Goal: Task Accomplishment & Management: Complete application form

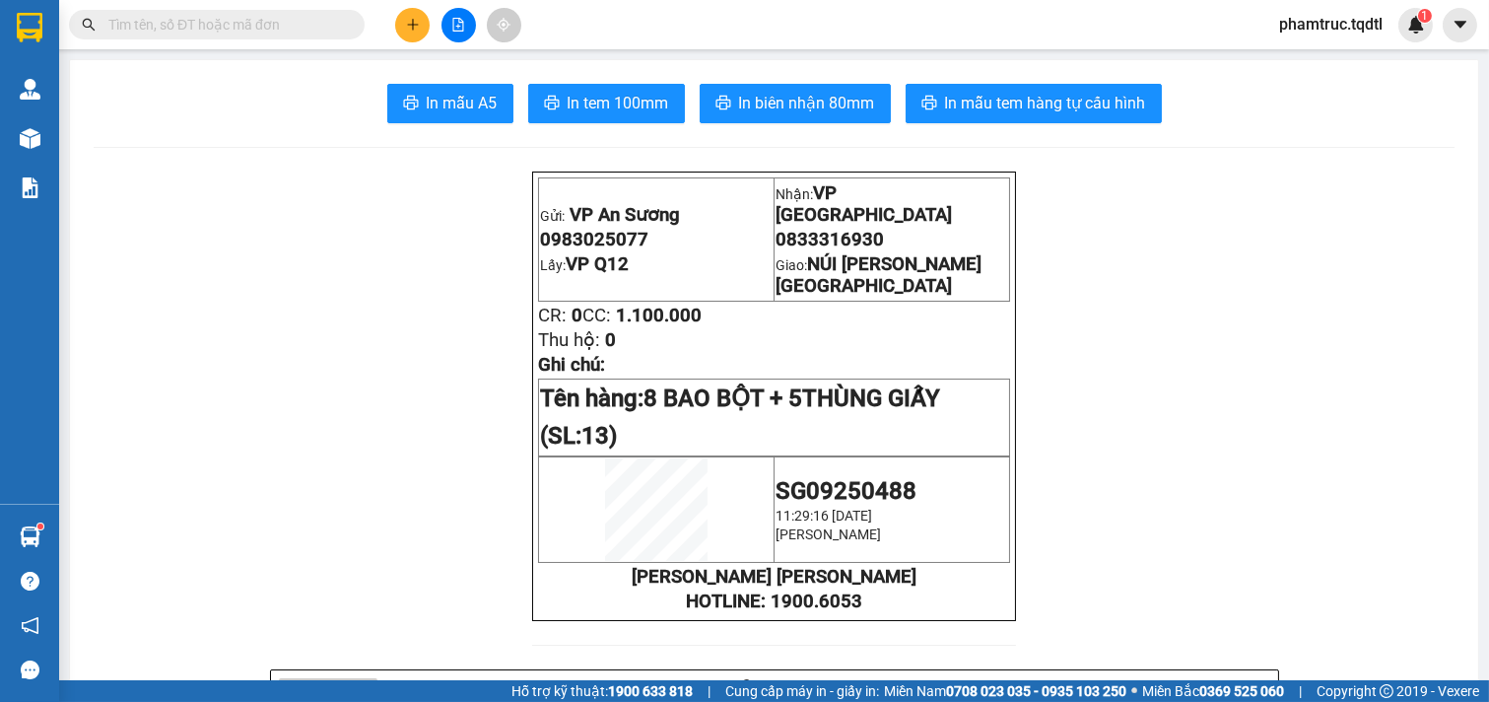
click at [425, 22] on button at bounding box center [412, 25] width 34 height 34
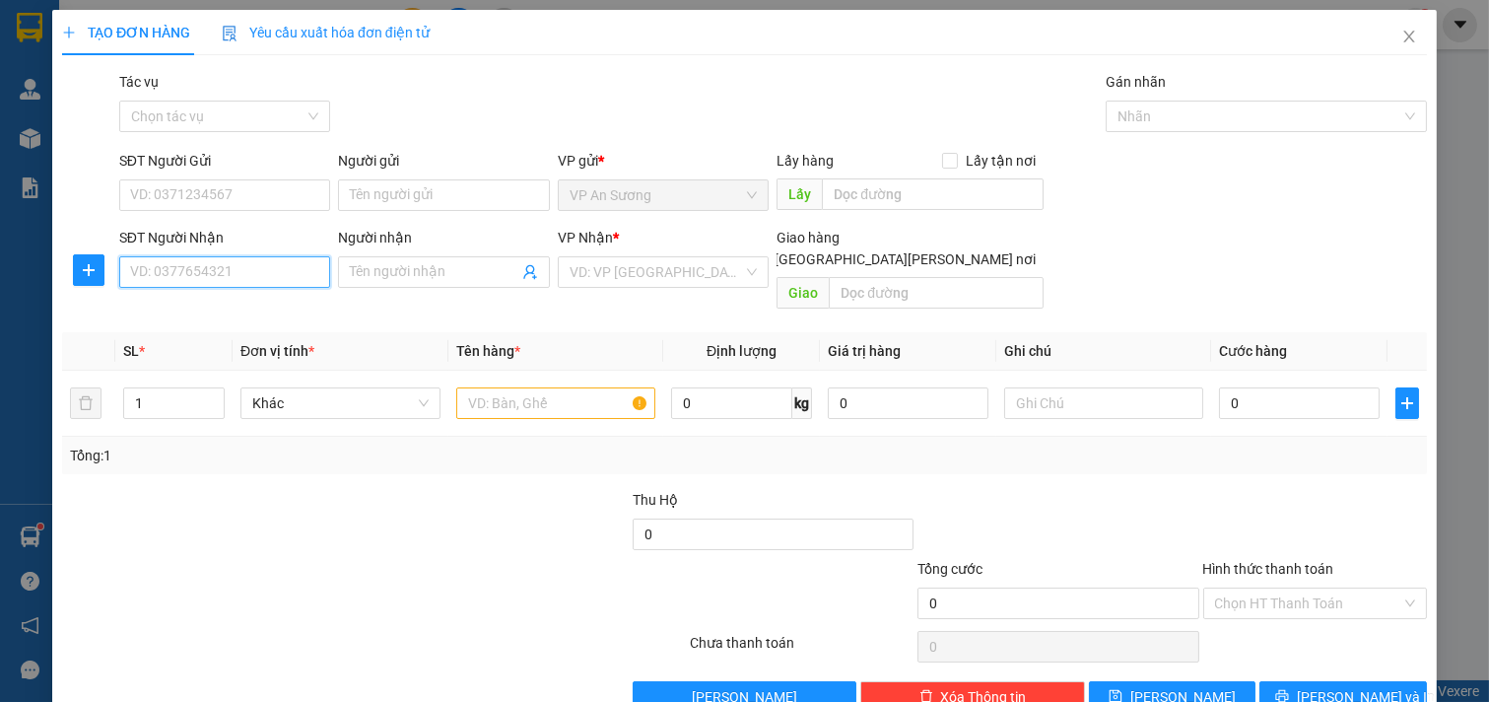
click at [218, 258] on input "SĐT Người Nhận" at bounding box center [225, 272] width 212 height 32
type input "7"
click at [224, 315] on div "0944551788 - [GEOGRAPHIC_DATA]" at bounding box center [241, 312] width 222 height 22
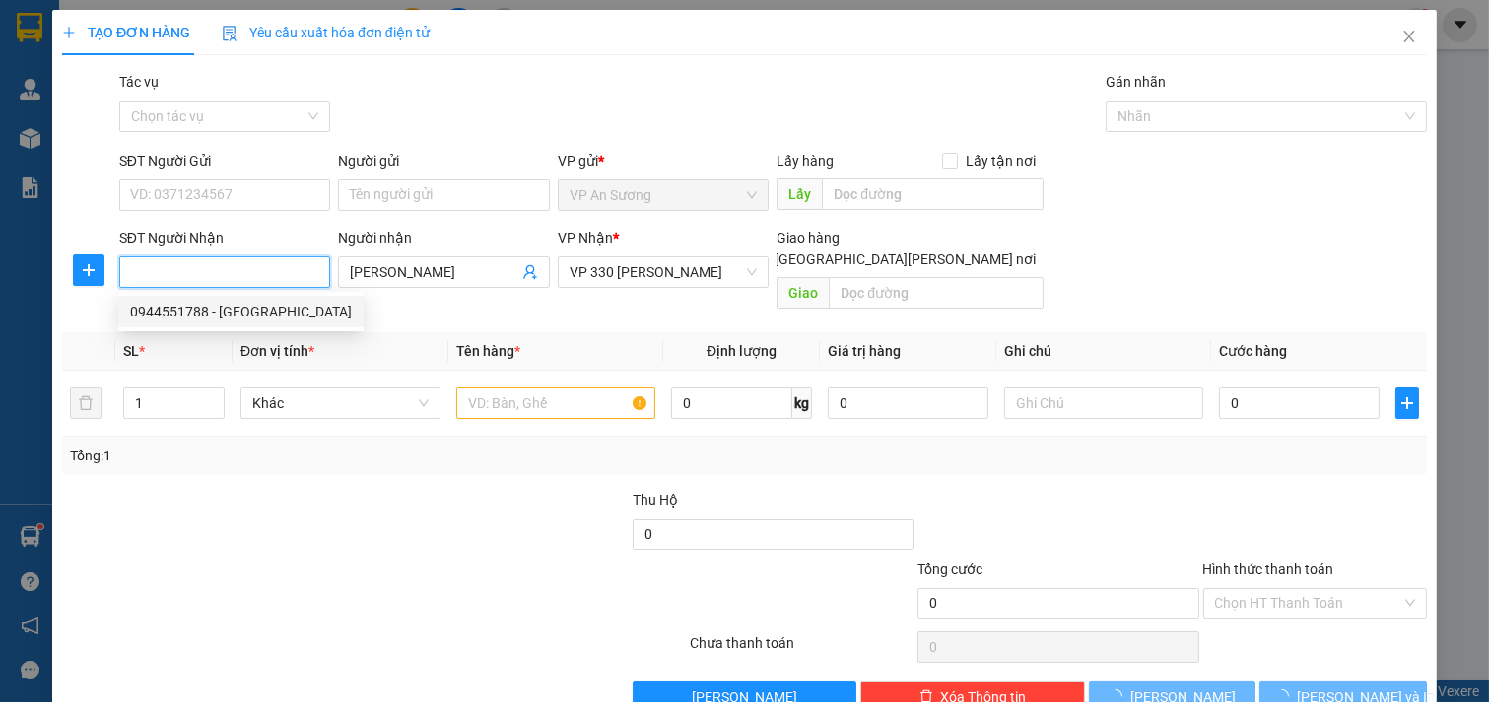
type input "0944551788"
type input "[PERSON_NAME]"
type input "100.000"
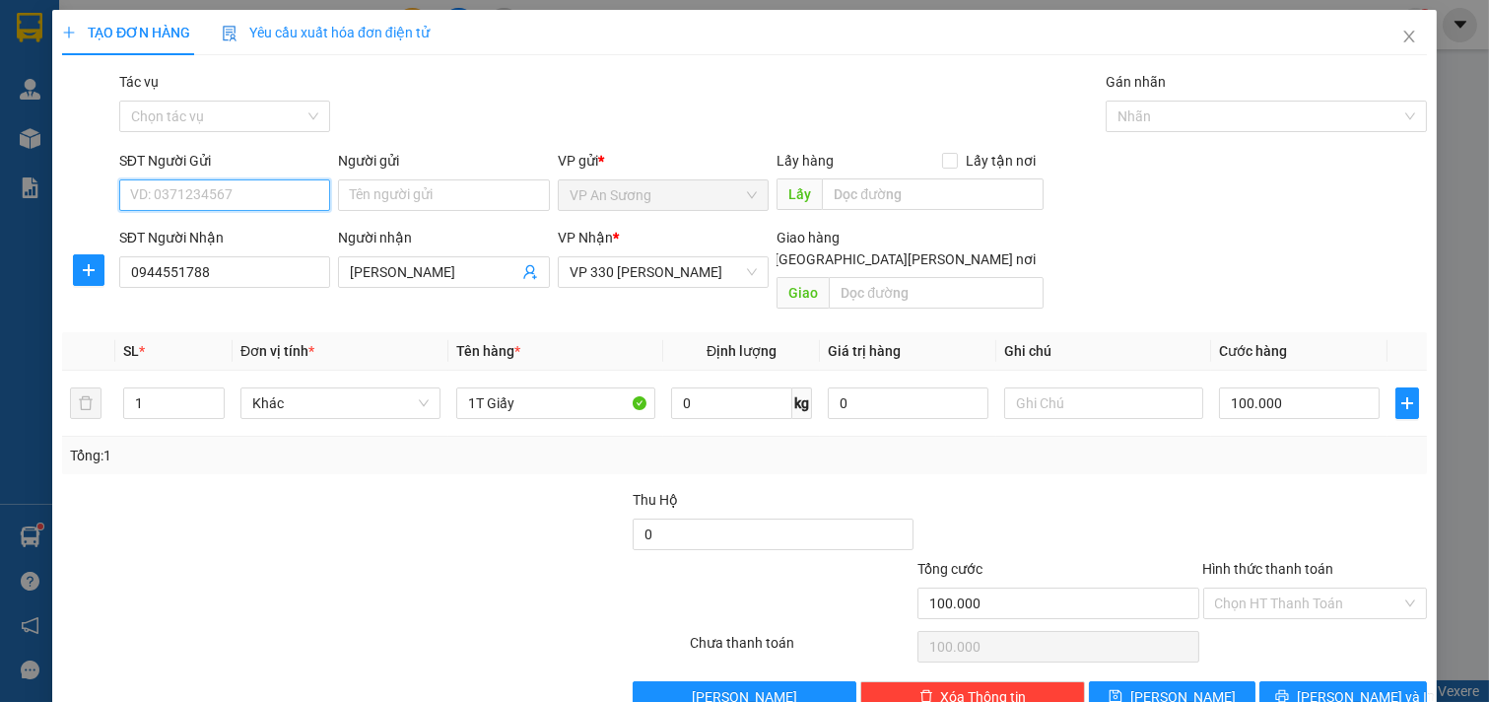
click at [210, 204] on input "SĐT Người Gửi" at bounding box center [225, 195] width 212 height 32
click at [227, 239] on div "0941417129" at bounding box center [222, 235] width 185 height 22
type input "0941417129"
type input "vp q12"
click at [204, 451] on div "Tổng: 1" at bounding box center [744, 454] width 1365 height 37
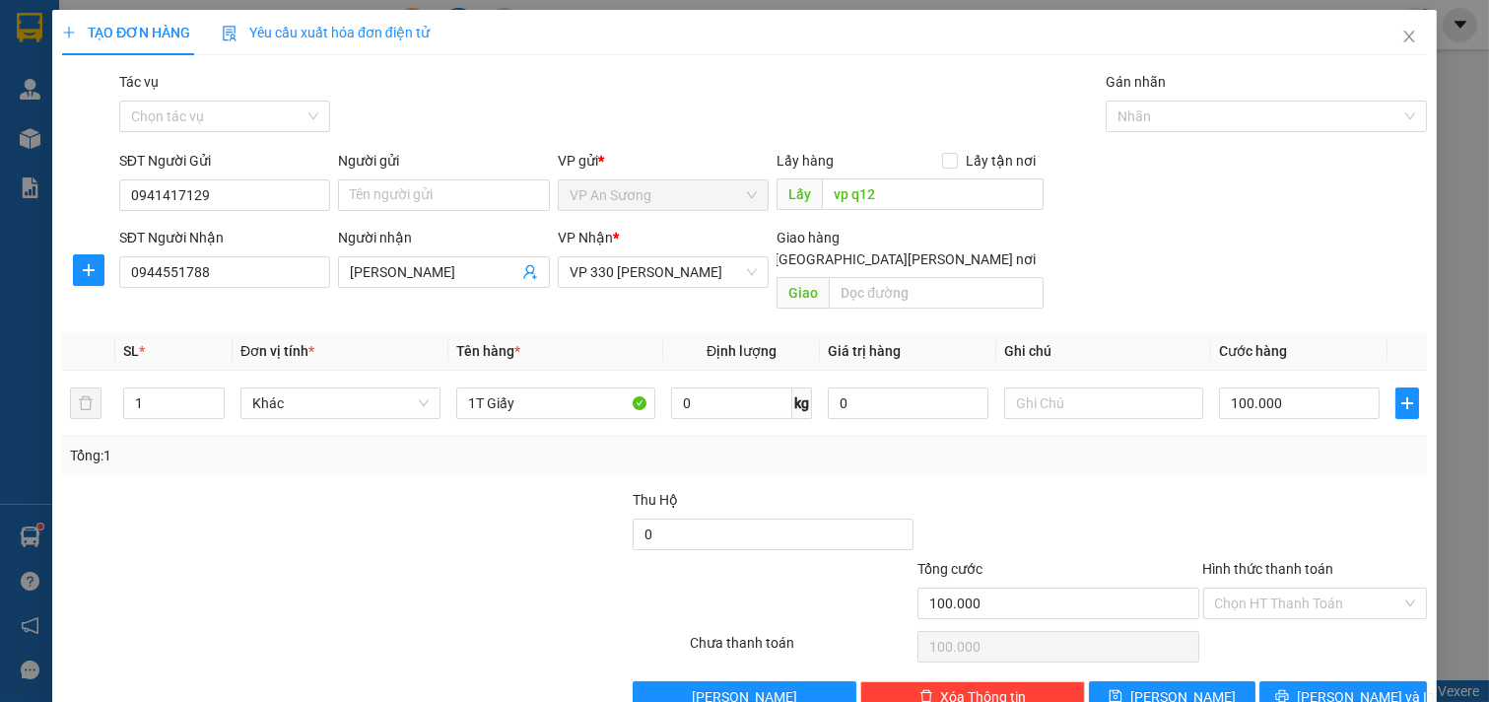
click at [1332, 564] on div "Hình thức thanh toán" at bounding box center [1315, 573] width 225 height 30
click at [1324, 588] on input "Hình thức thanh toán" at bounding box center [1308, 603] width 187 height 30
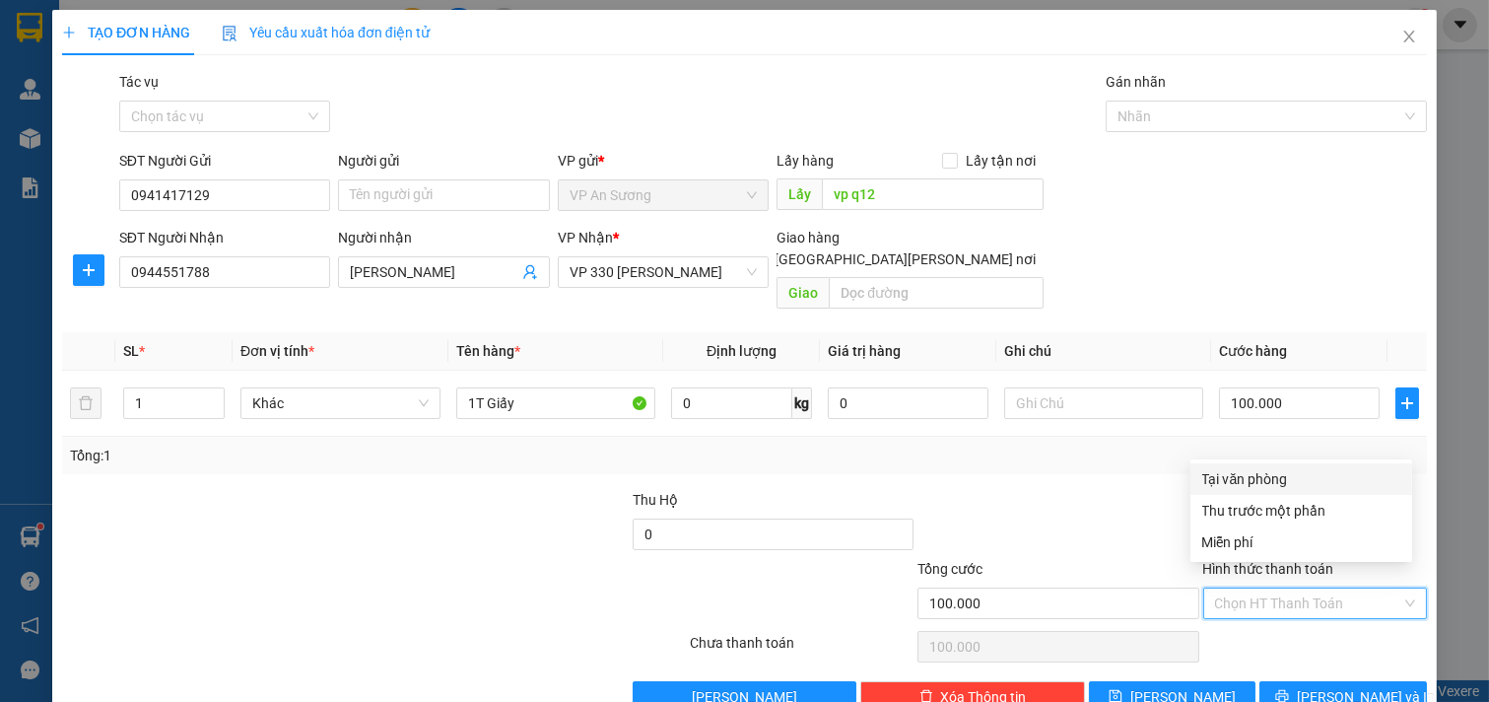
click at [1295, 470] on div "Tại văn phòng" at bounding box center [1301, 479] width 198 height 22
type input "0"
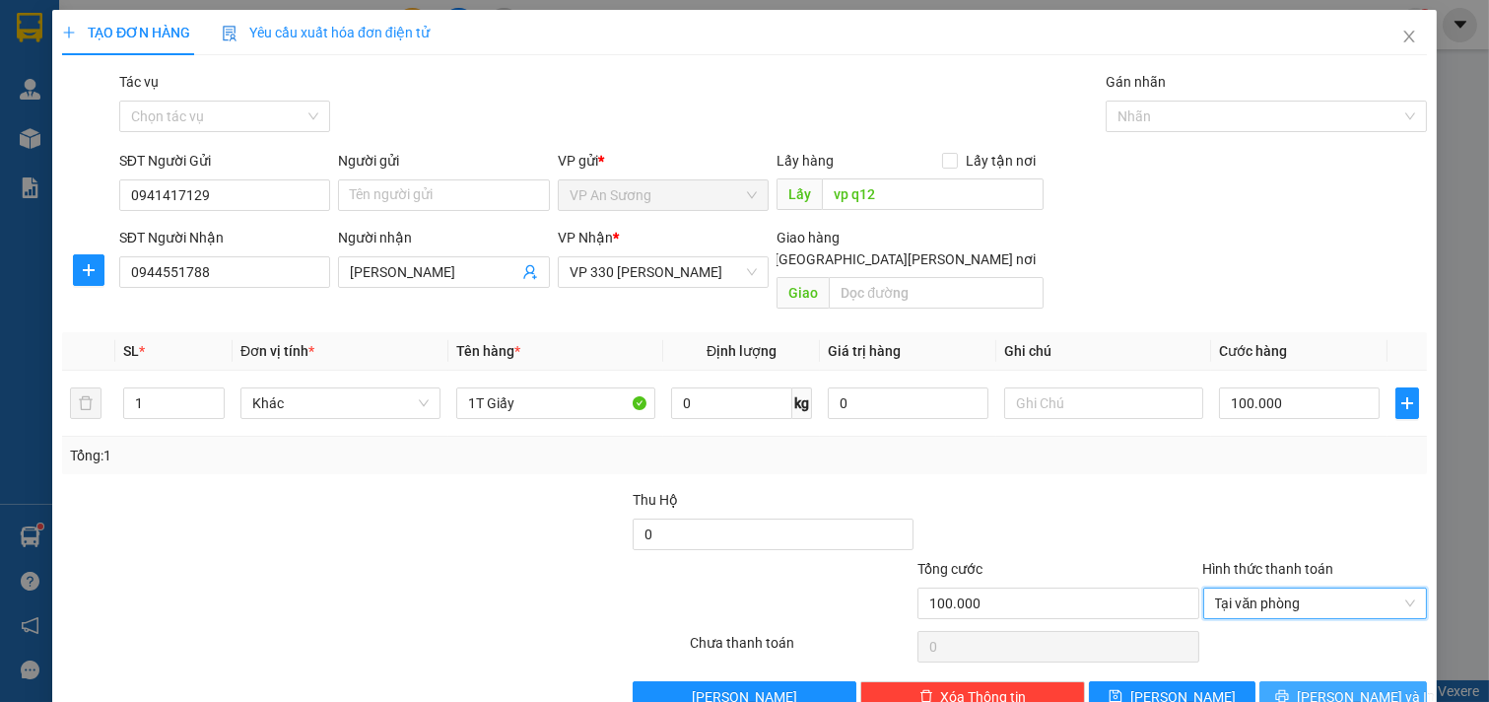
click at [1324, 686] on span "[PERSON_NAME] và In" at bounding box center [1366, 697] width 138 height 22
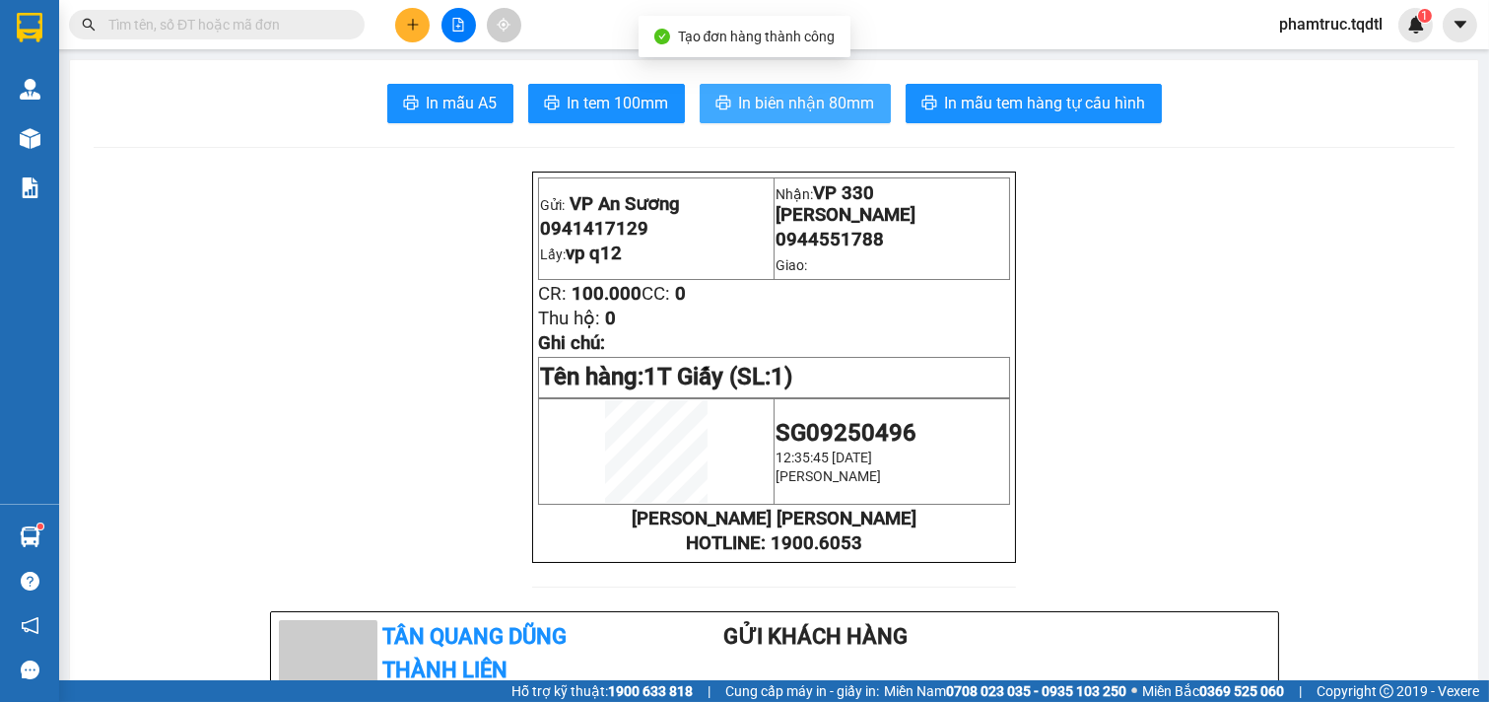
click at [854, 103] on span "In biên nhận 80mm" at bounding box center [807, 103] width 136 height 25
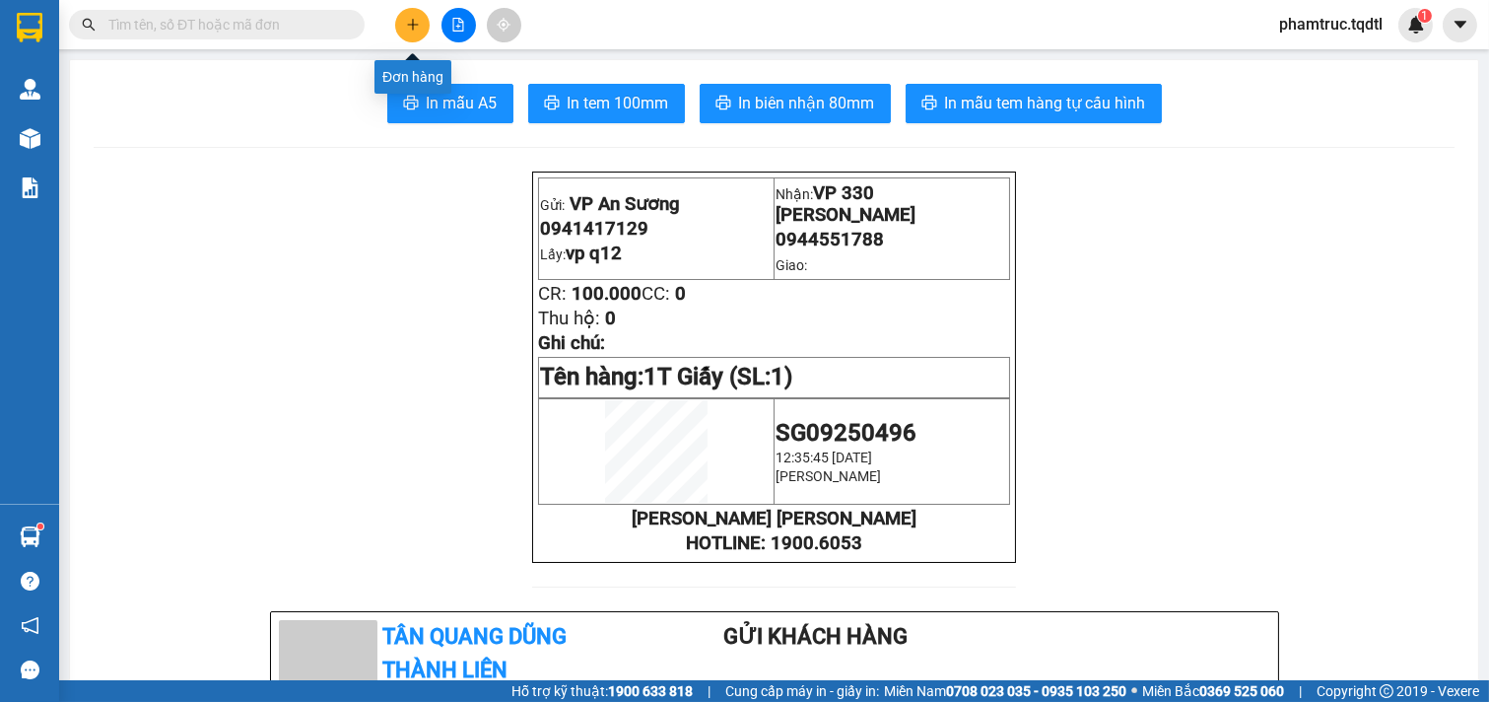
click at [421, 17] on button at bounding box center [412, 25] width 34 height 34
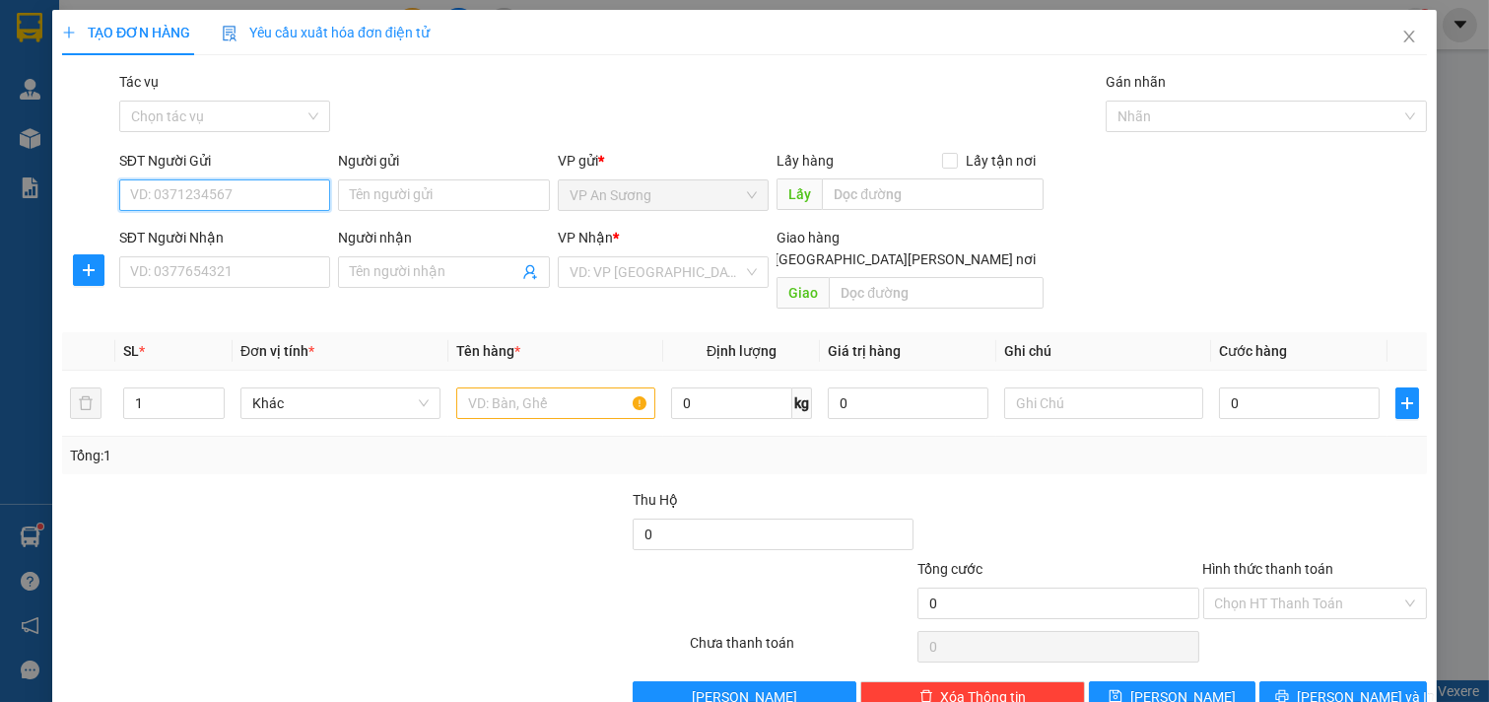
click at [309, 205] on input "SĐT Người Gửi" at bounding box center [225, 195] width 212 height 32
type input "0"
type input "0905877733"
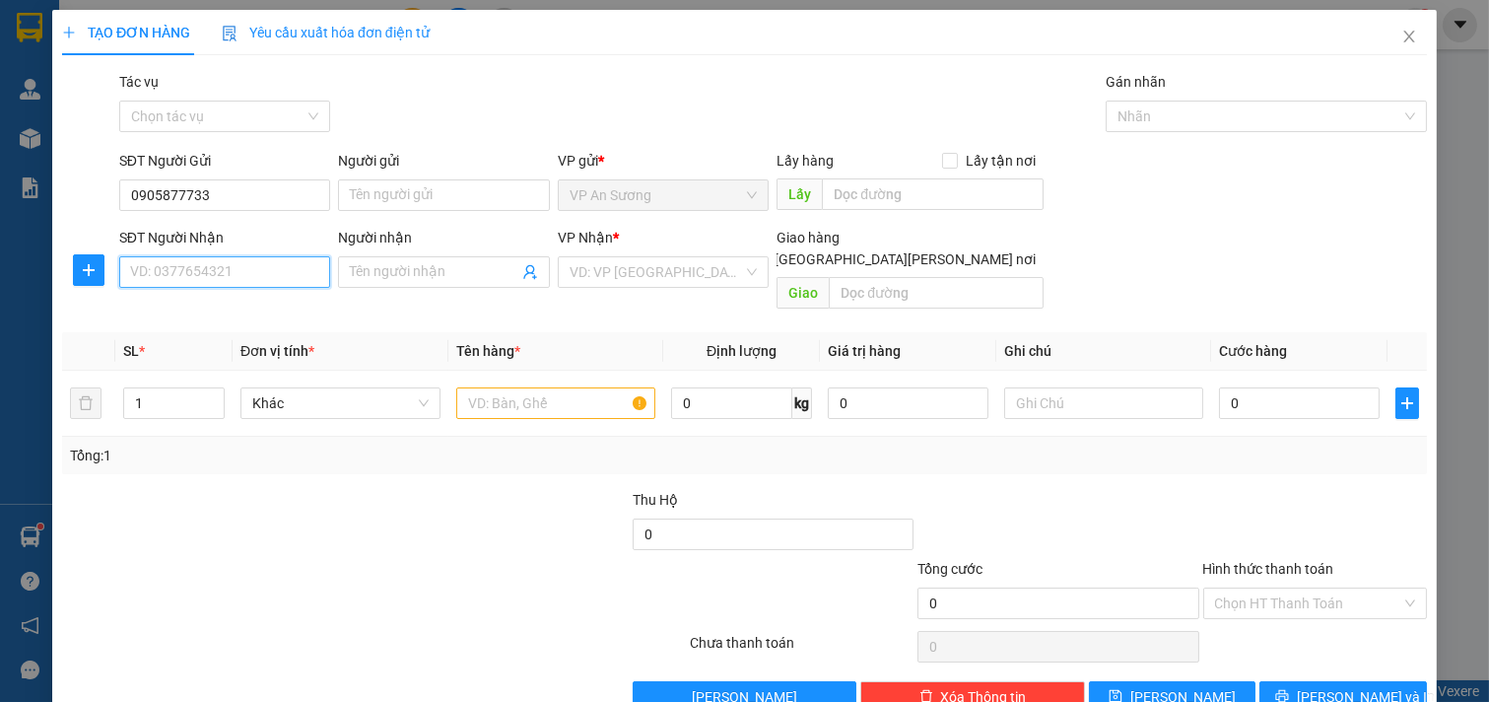
click at [277, 257] on input "SĐT Người Nhận" at bounding box center [225, 272] width 212 height 32
click at [292, 194] on input "0905877733" at bounding box center [225, 195] width 212 height 32
click at [267, 263] on input "SĐT Người Nhận" at bounding box center [225, 272] width 212 height 32
type input "0905877733"
click at [230, 302] on div "0905877733" at bounding box center [222, 312] width 185 height 22
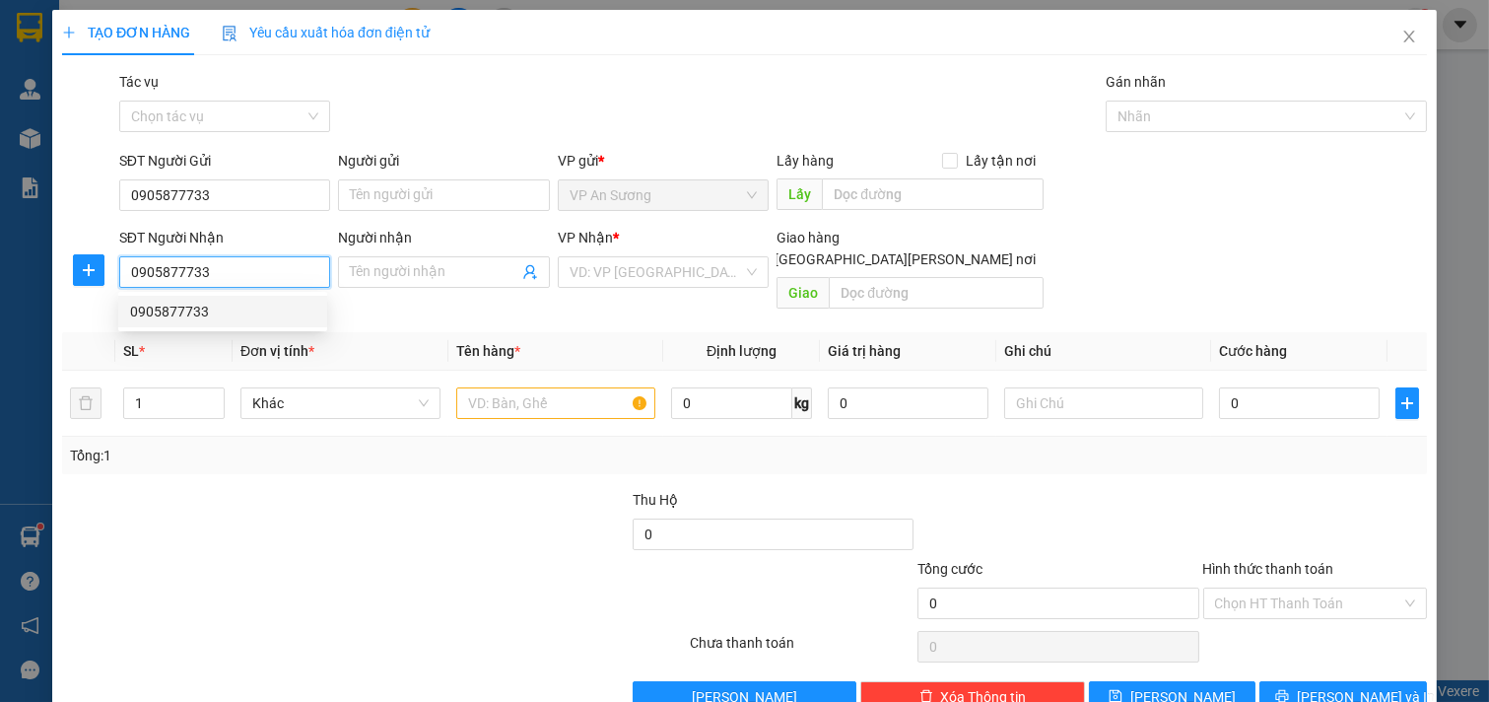
type input "CAM LỘ"
type input "600.000"
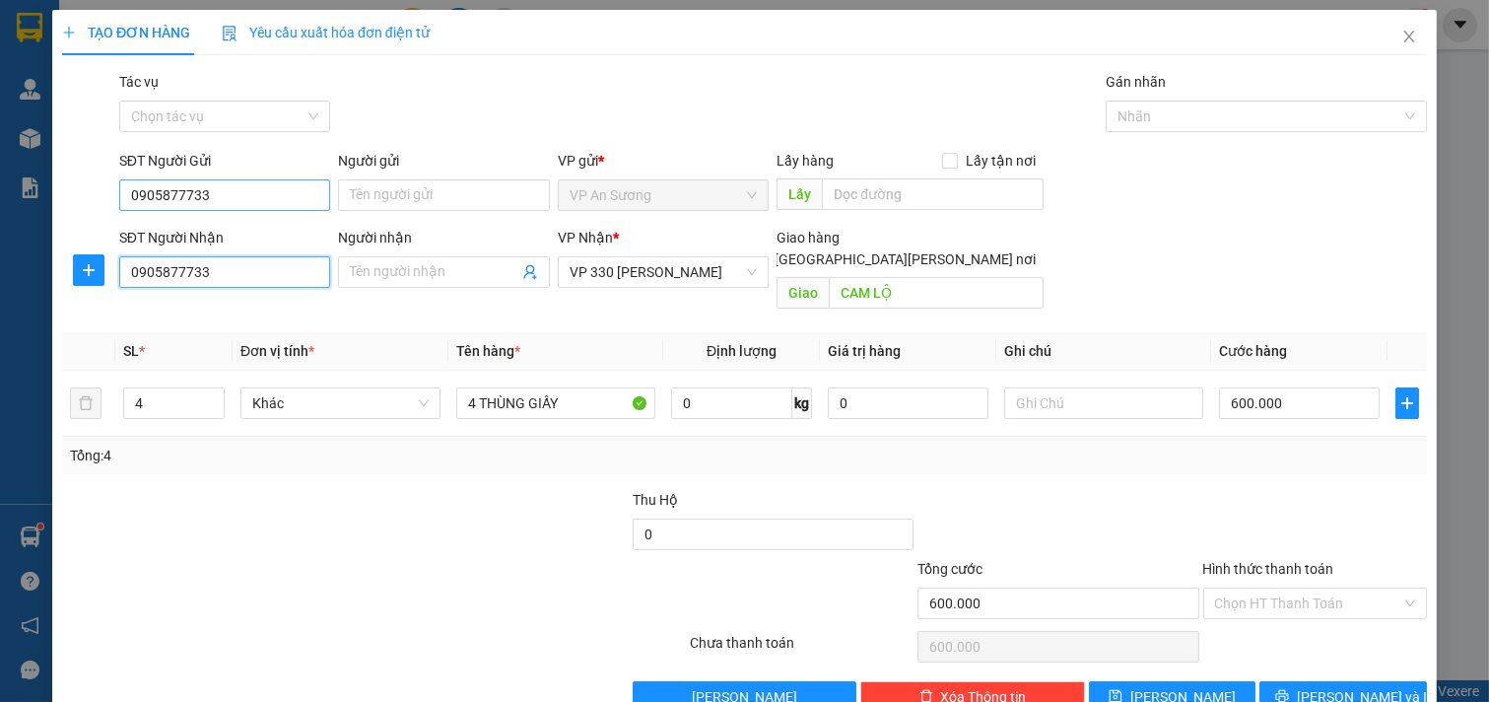
type input "0905877733"
click at [267, 191] on input "0905877733" at bounding box center [225, 195] width 212 height 32
type input "0"
type input "0906826536"
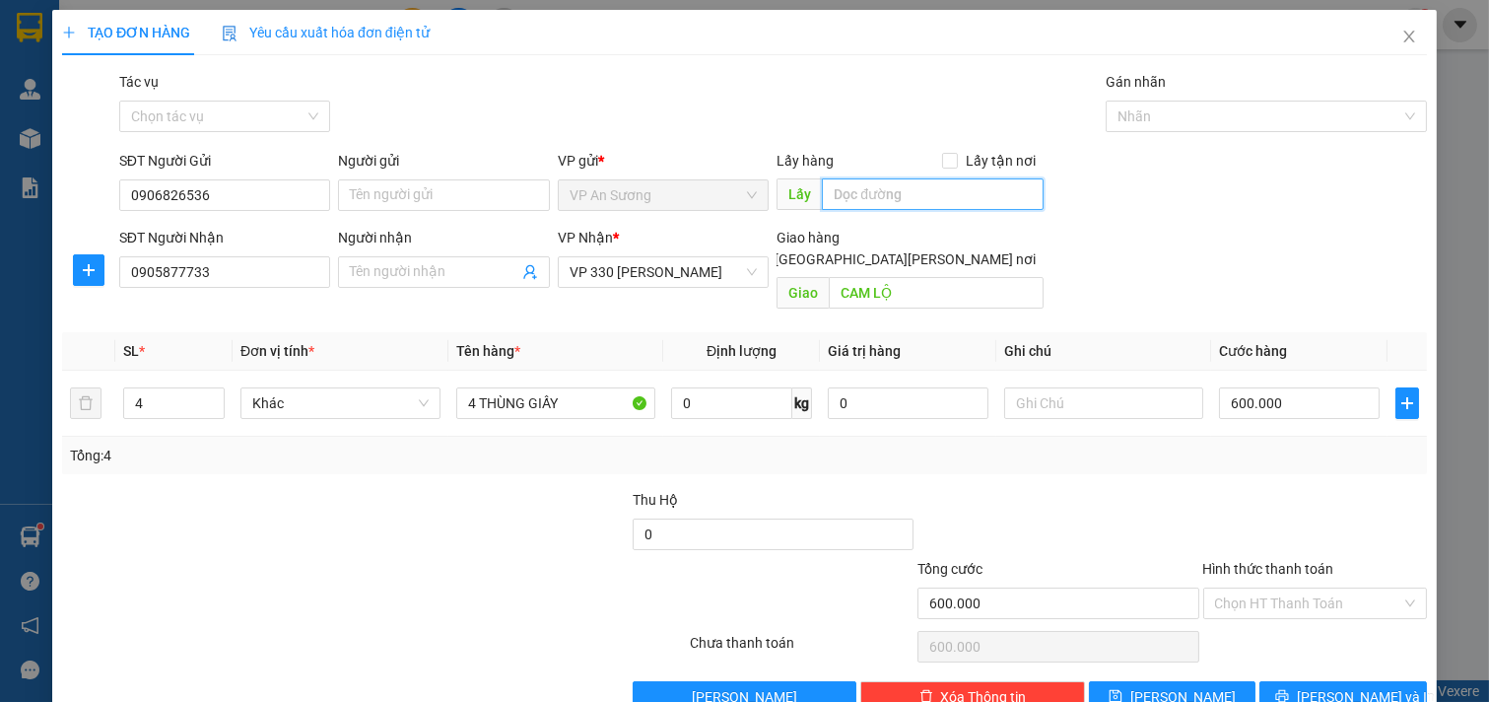
click at [880, 190] on input "text" at bounding box center [932, 194] width 221 height 32
type input "VP Q12"
click at [154, 388] on input "4" at bounding box center [174, 403] width 100 height 30
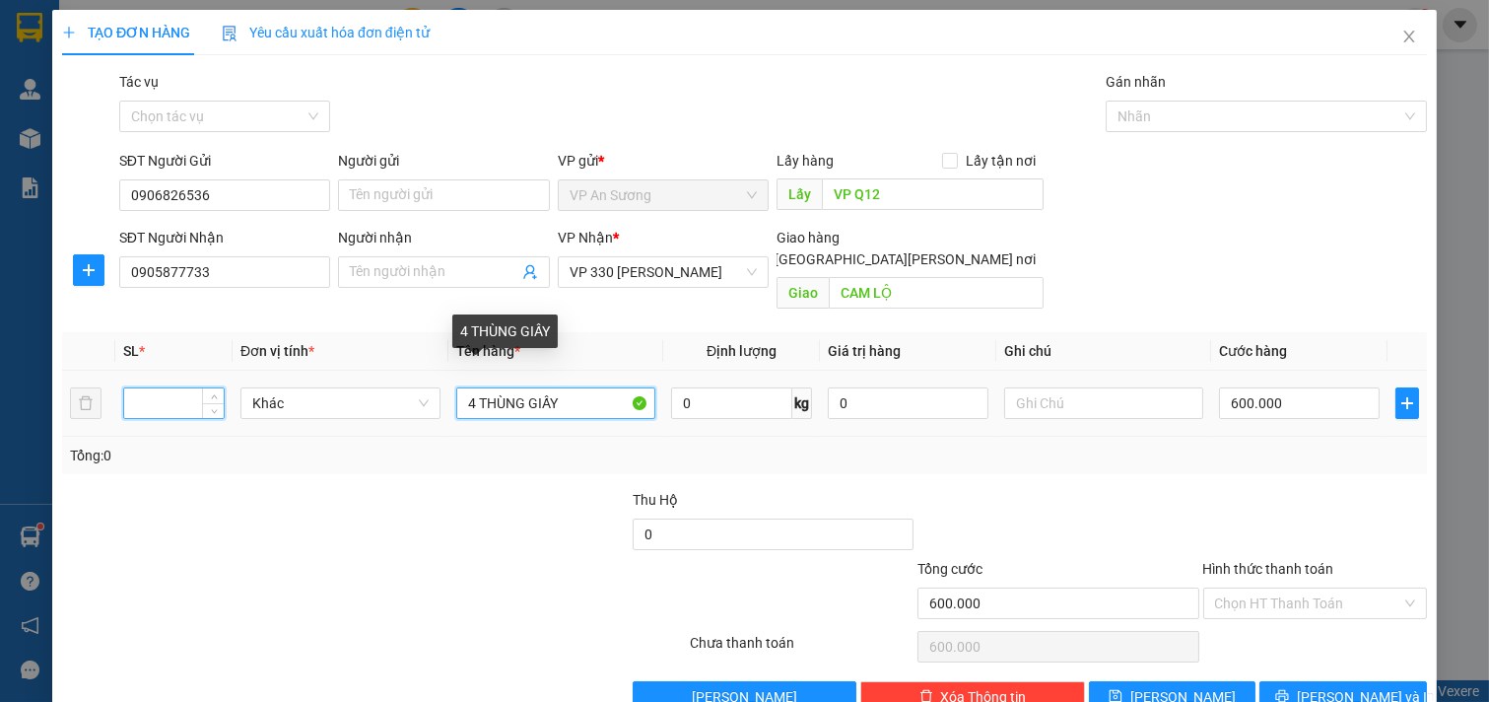
click at [473, 387] on input "4 THÙNG GIẤY" at bounding box center [556, 403] width 200 height 32
type input "THÙNG GIẤY"
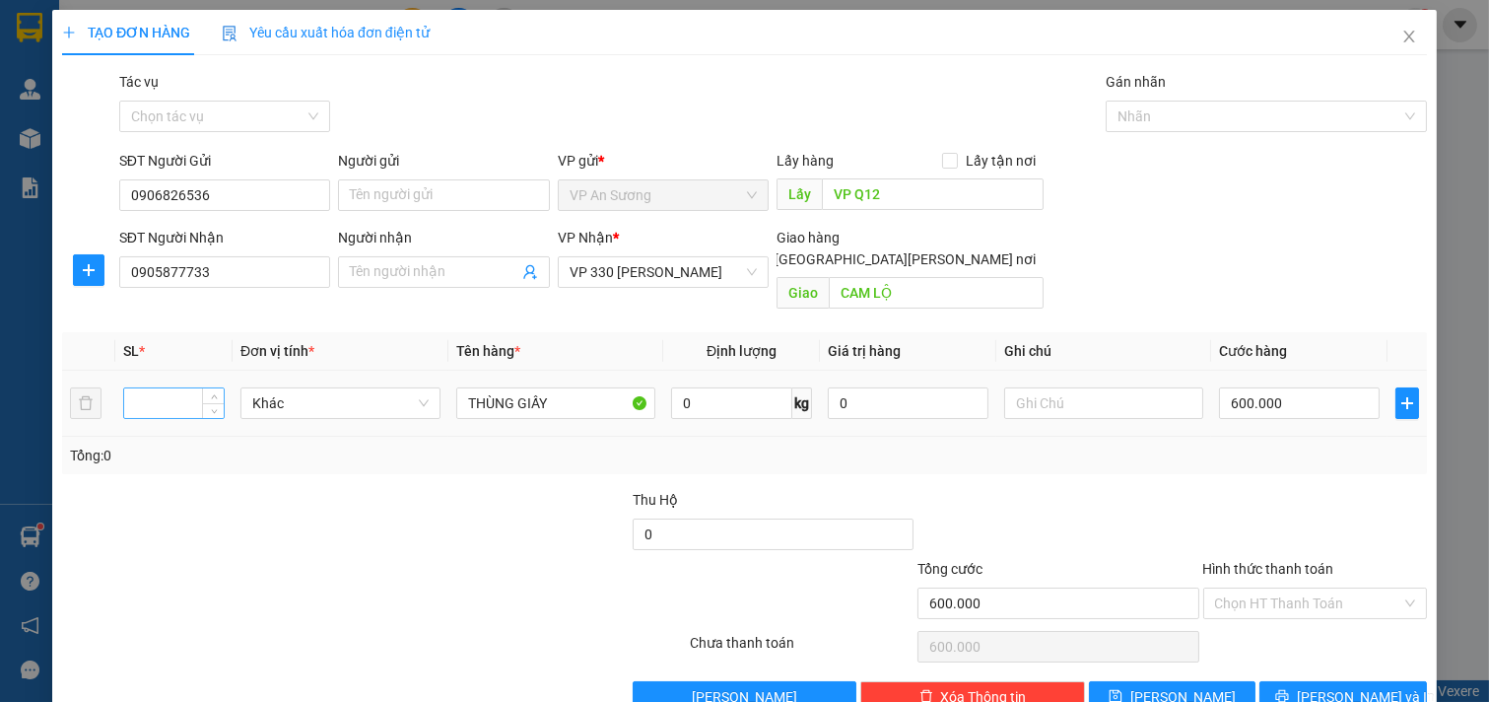
click at [149, 388] on input "number" at bounding box center [174, 403] width 100 height 30
type input "15"
click at [456, 387] on input "THÙNG GIẤY" at bounding box center [556, 403] width 200 height 32
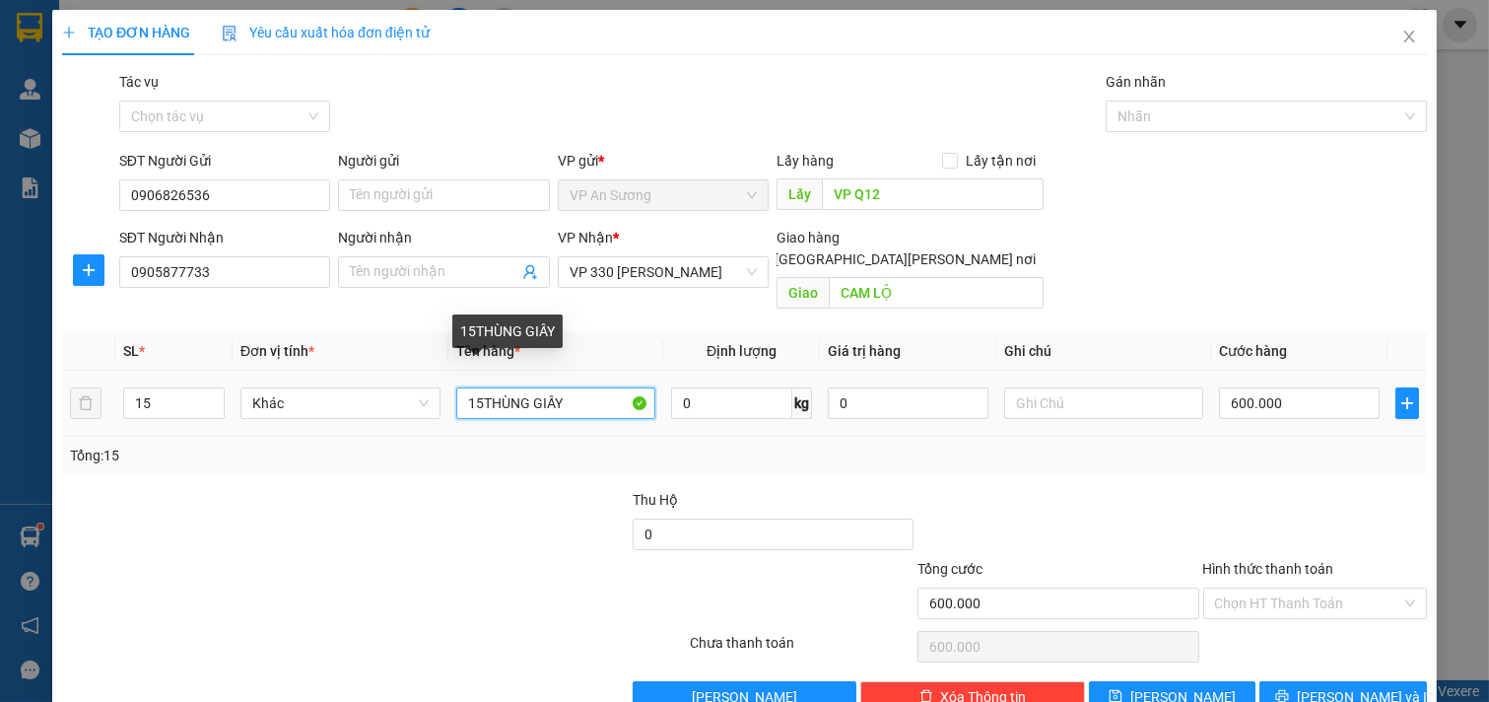
click at [571, 387] on input "15THÙNG GIẤY" at bounding box center [556, 403] width 200 height 32
type input "15 BAO"
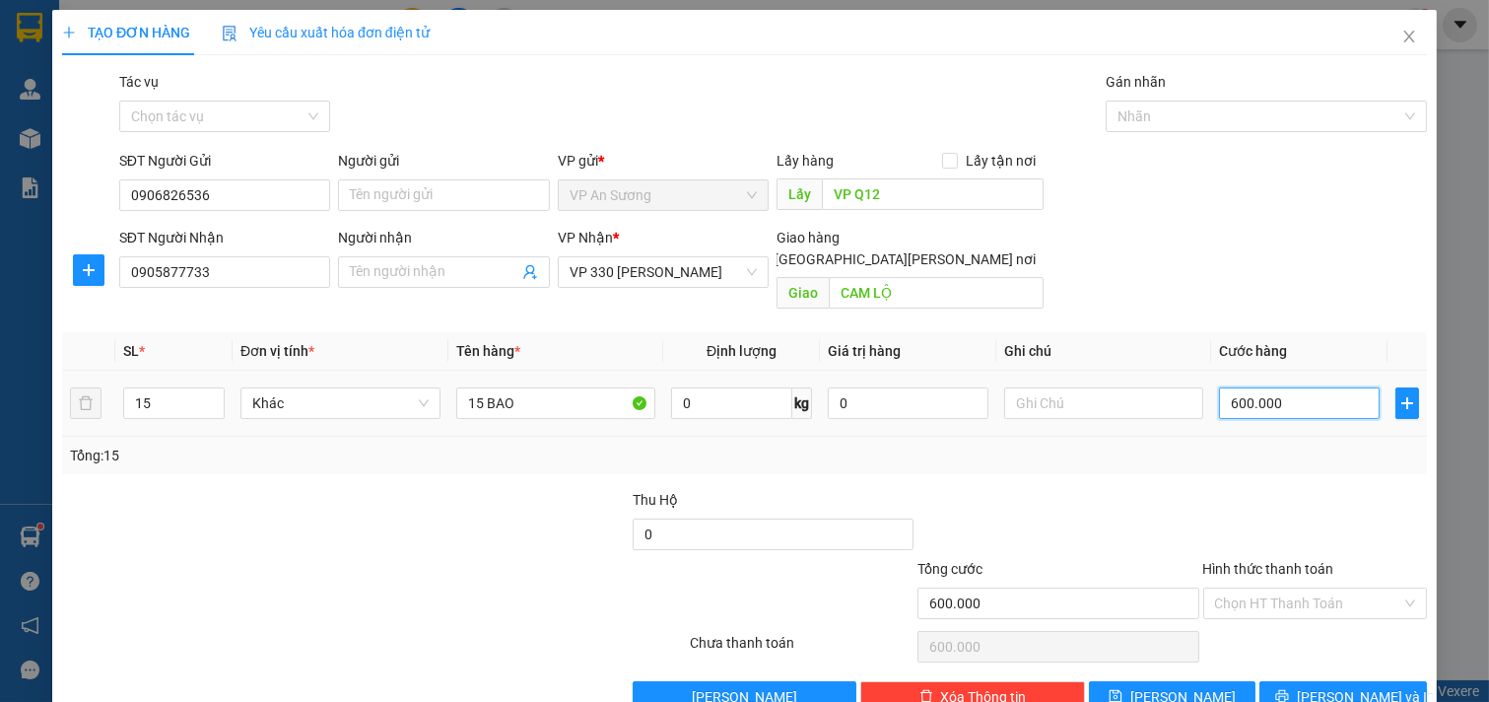
click at [1344, 394] on input "600.000" at bounding box center [1299, 403] width 161 height 32
type input "0"
click at [1094, 387] on input "text" at bounding box center [1104, 403] width 200 height 32
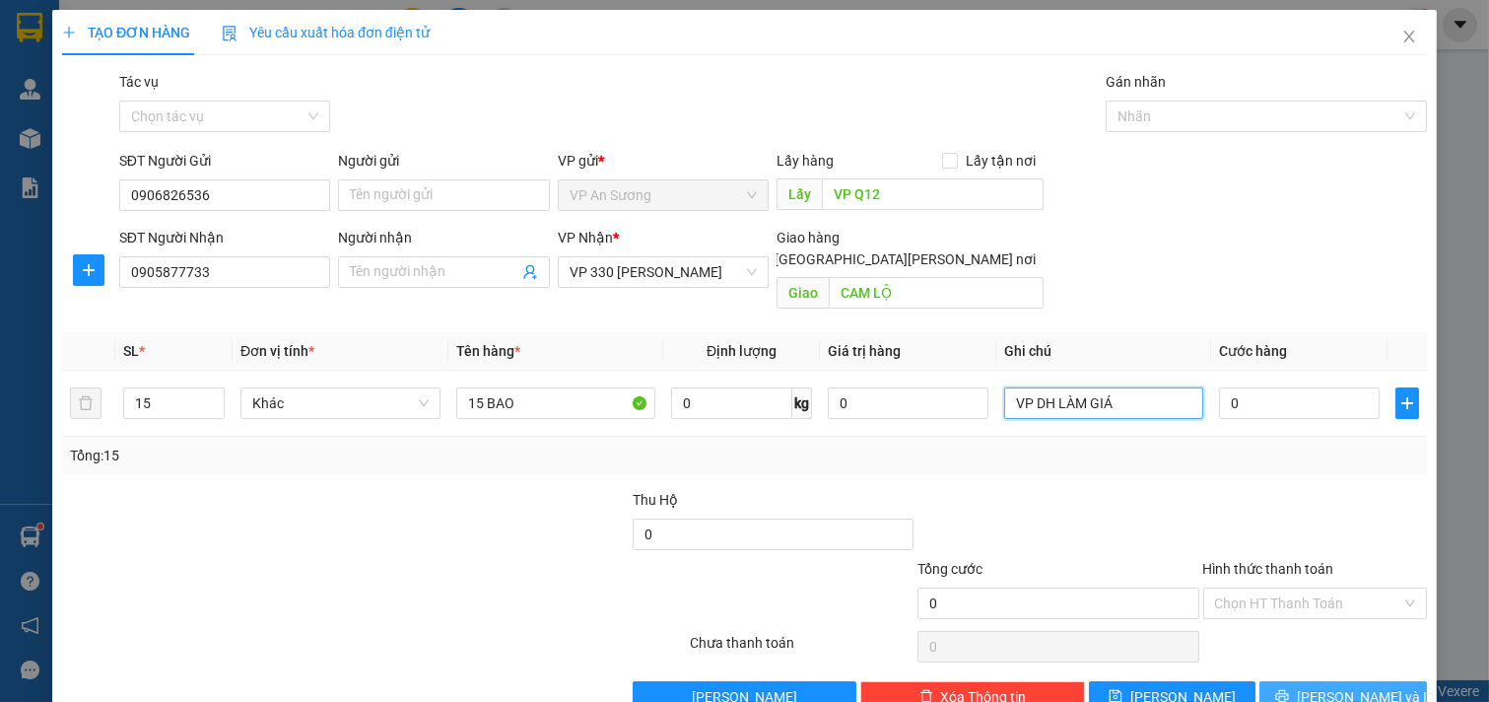
type input "VP DH LÀM GIÁ"
click at [1327, 686] on span "[PERSON_NAME] và In" at bounding box center [1366, 697] width 138 height 22
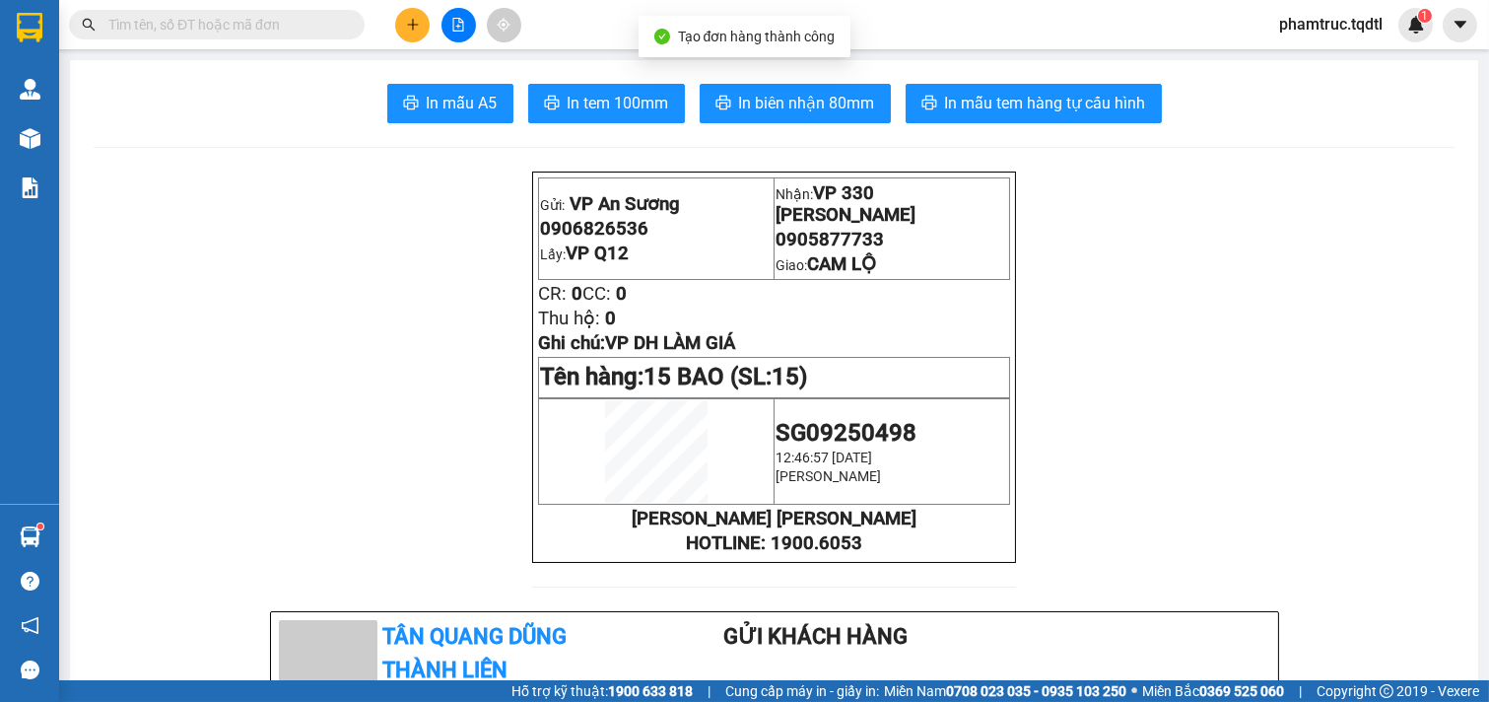
click at [795, 116] on button "In biên nhận 80mm" at bounding box center [795, 103] width 191 height 39
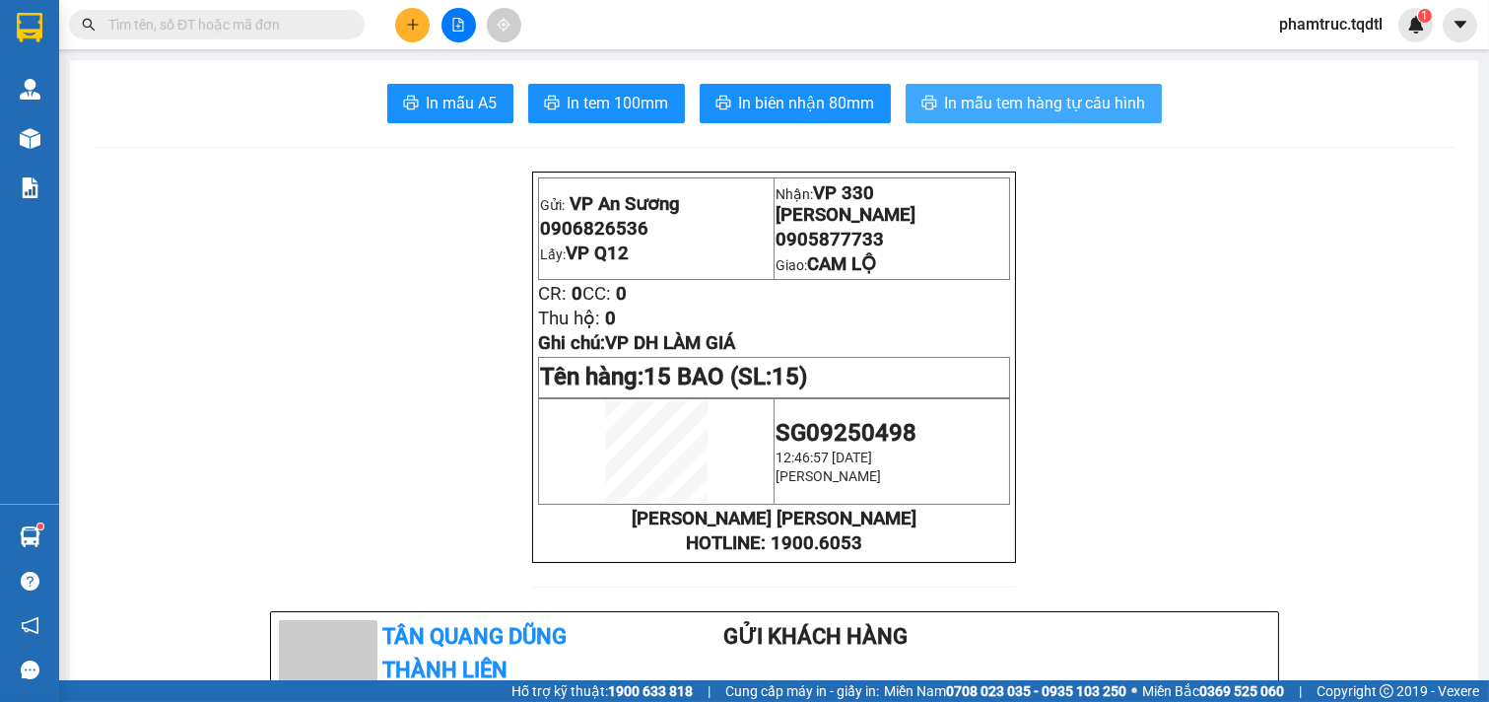
click at [1032, 91] on span "In mẫu tem hàng tự cấu hình" at bounding box center [1045, 103] width 201 height 25
